Goal: Download file/media

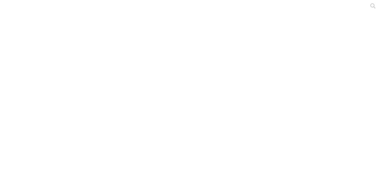
scroll to position [7, 0]
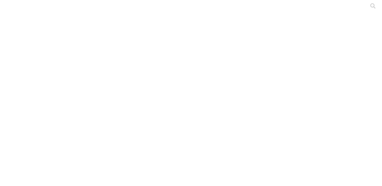
drag, startPoint x: 142, startPoint y: 58, endPoint x: 61, endPoint y: 58, distance: 80.5
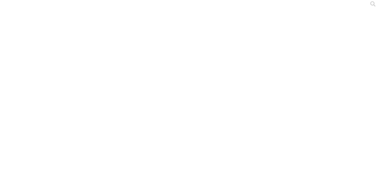
copy link "POSTURA-FINCA GRANJA JABONERA.xlsx"
